Goal: Task Accomplishment & Management: Complete application form

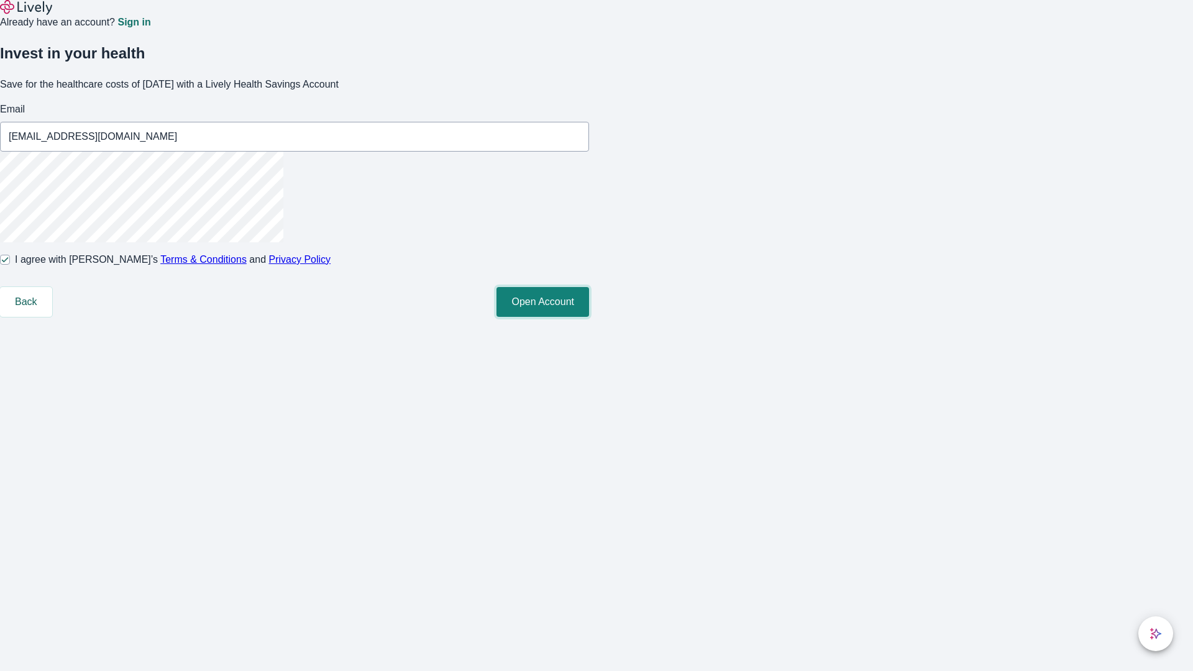
click at [589, 317] on button "Open Account" at bounding box center [542, 302] width 93 height 30
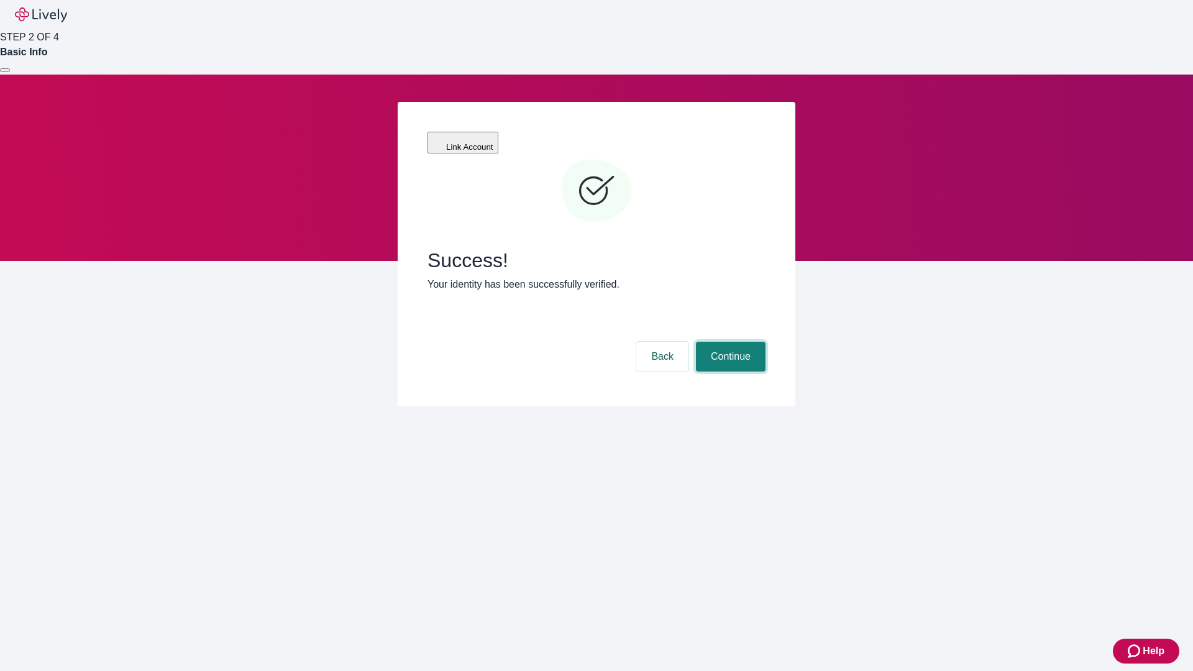
click at [729, 342] on button "Continue" at bounding box center [731, 357] width 70 height 30
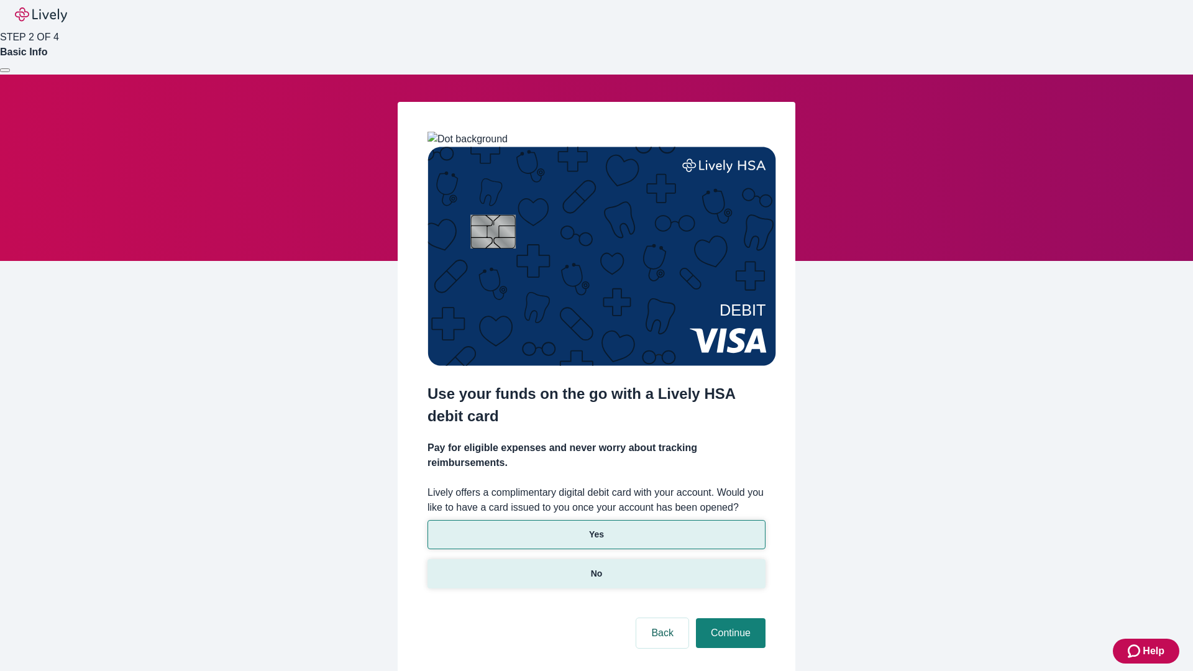
click at [596, 567] on p "No" at bounding box center [597, 573] width 12 height 13
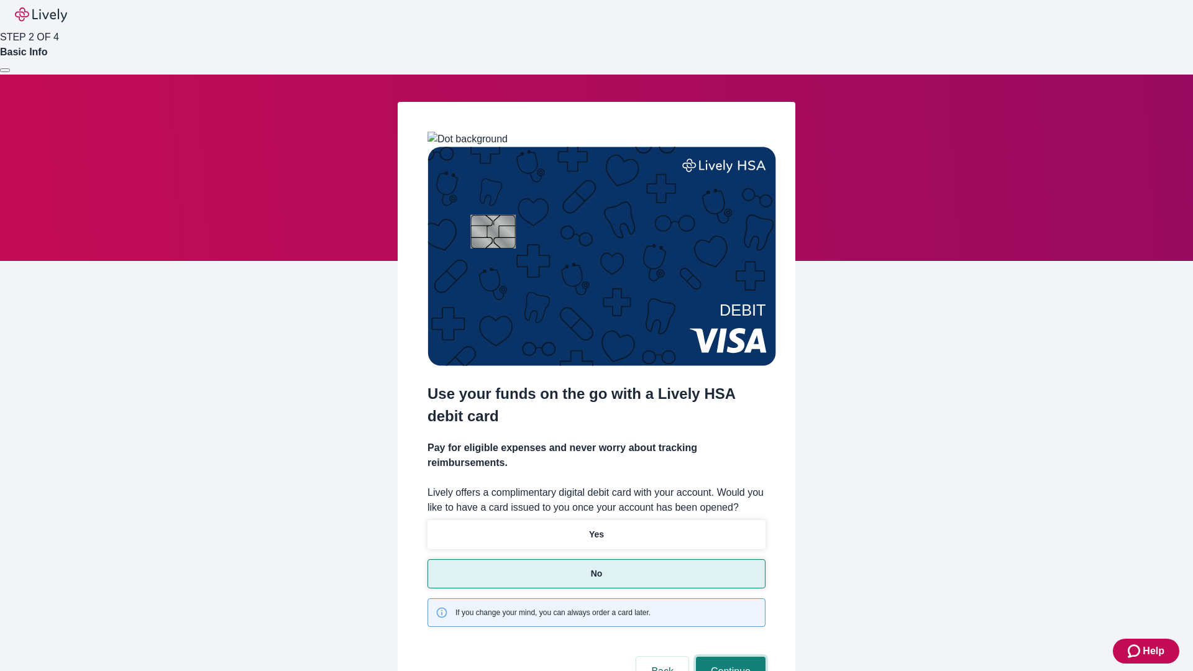
click at [729, 657] on button "Continue" at bounding box center [731, 672] width 70 height 30
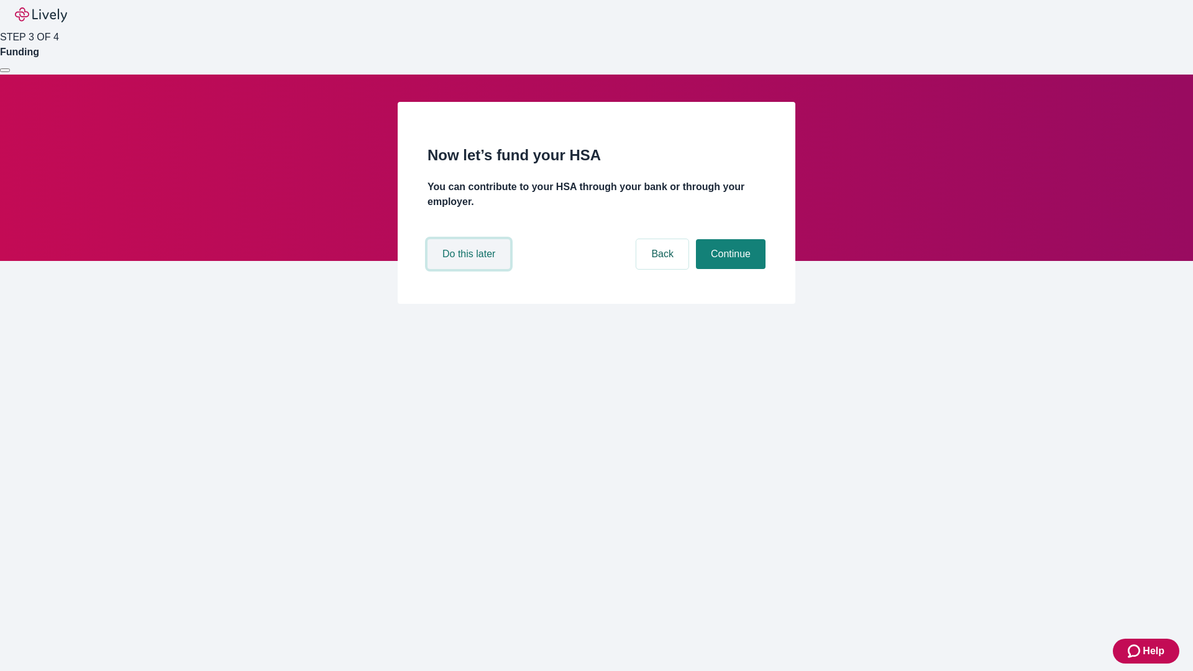
click at [470, 269] on button "Do this later" at bounding box center [468, 254] width 83 height 30
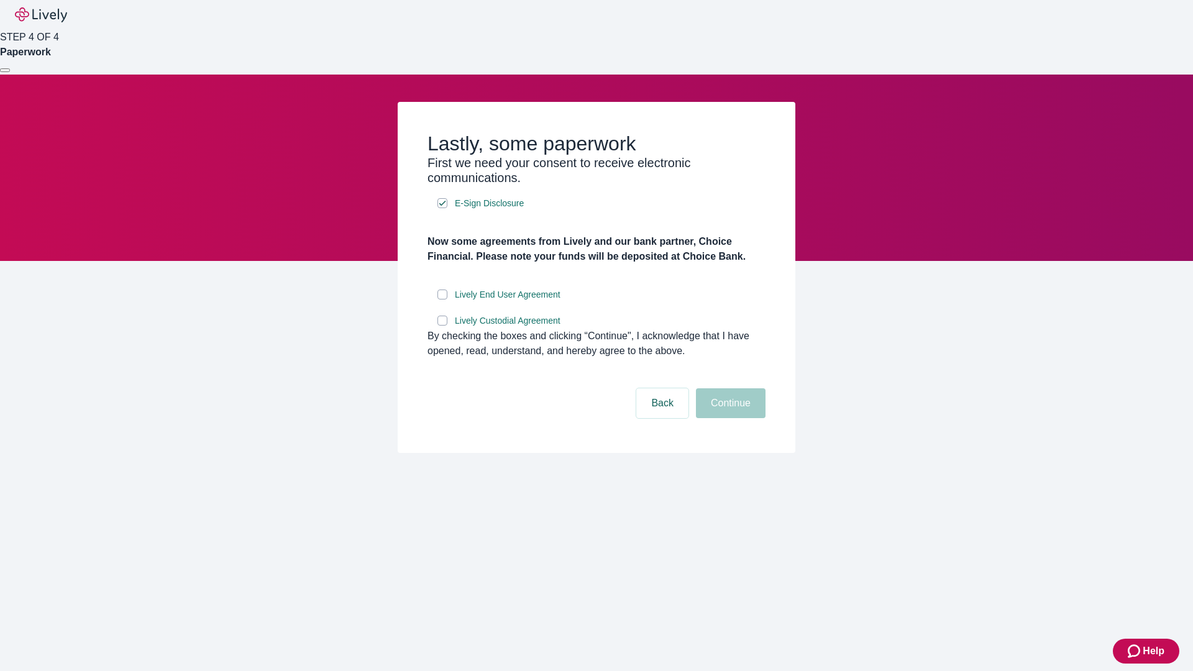
click at [442, 299] on input "Lively End User Agreement" at bounding box center [442, 295] width 10 height 10
checkbox input "true"
click at [442, 326] on input "Lively Custodial Agreement" at bounding box center [442, 321] width 10 height 10
checkbox input "true"
click at [729, 418] on button "Continue" at bounding box center [731, 403] width 70 height 30
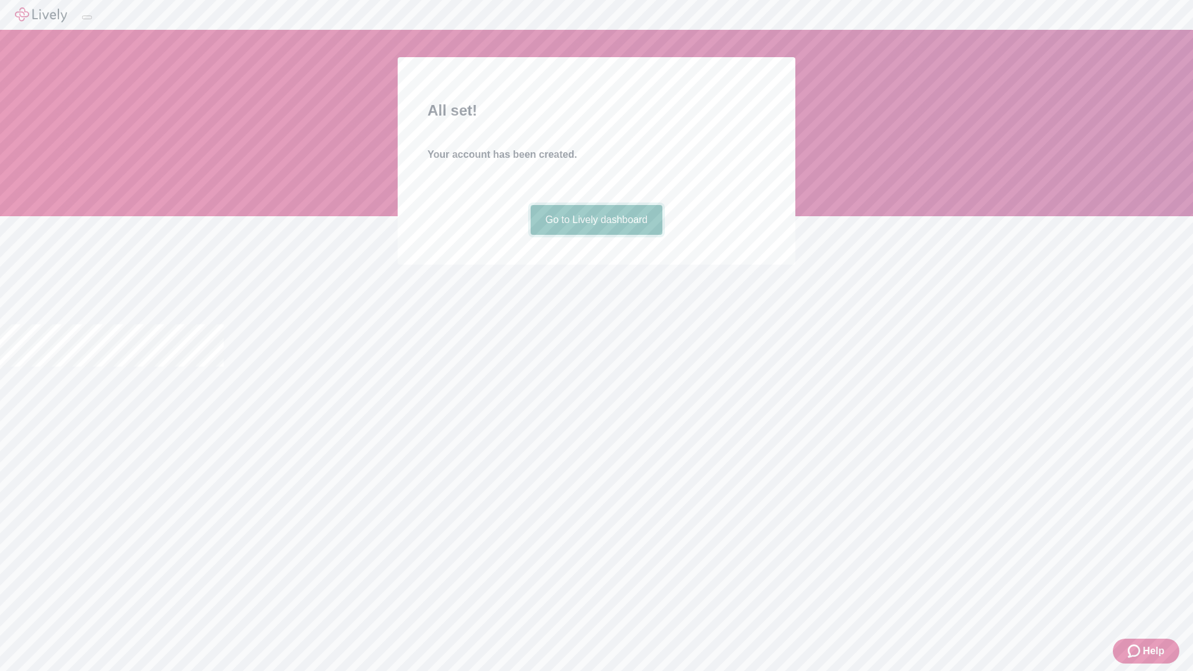
click at [596, 235] on link "Go to Lively dashboard" at bounding box center [597, 220] width 132 height 30
